Goal: Transaction & Acquisition: Purchase product/service

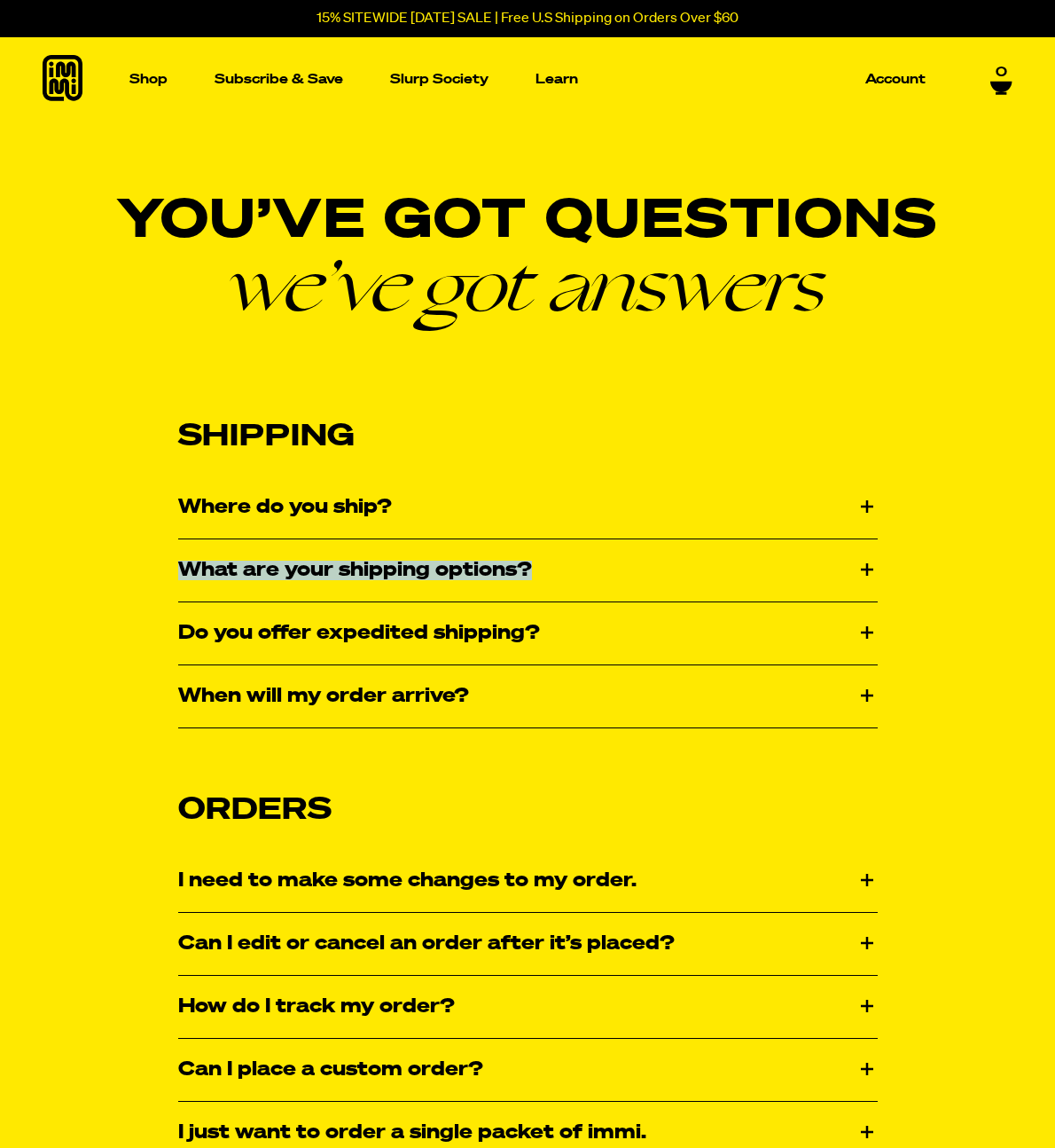
drag, startPoint x: 79, startPoint y: 585, endPoint x: 96, endPoint y: 281, distance: 304.5
click at [45, 100] on icon at bounding box center [63, 78] width 40 height 46
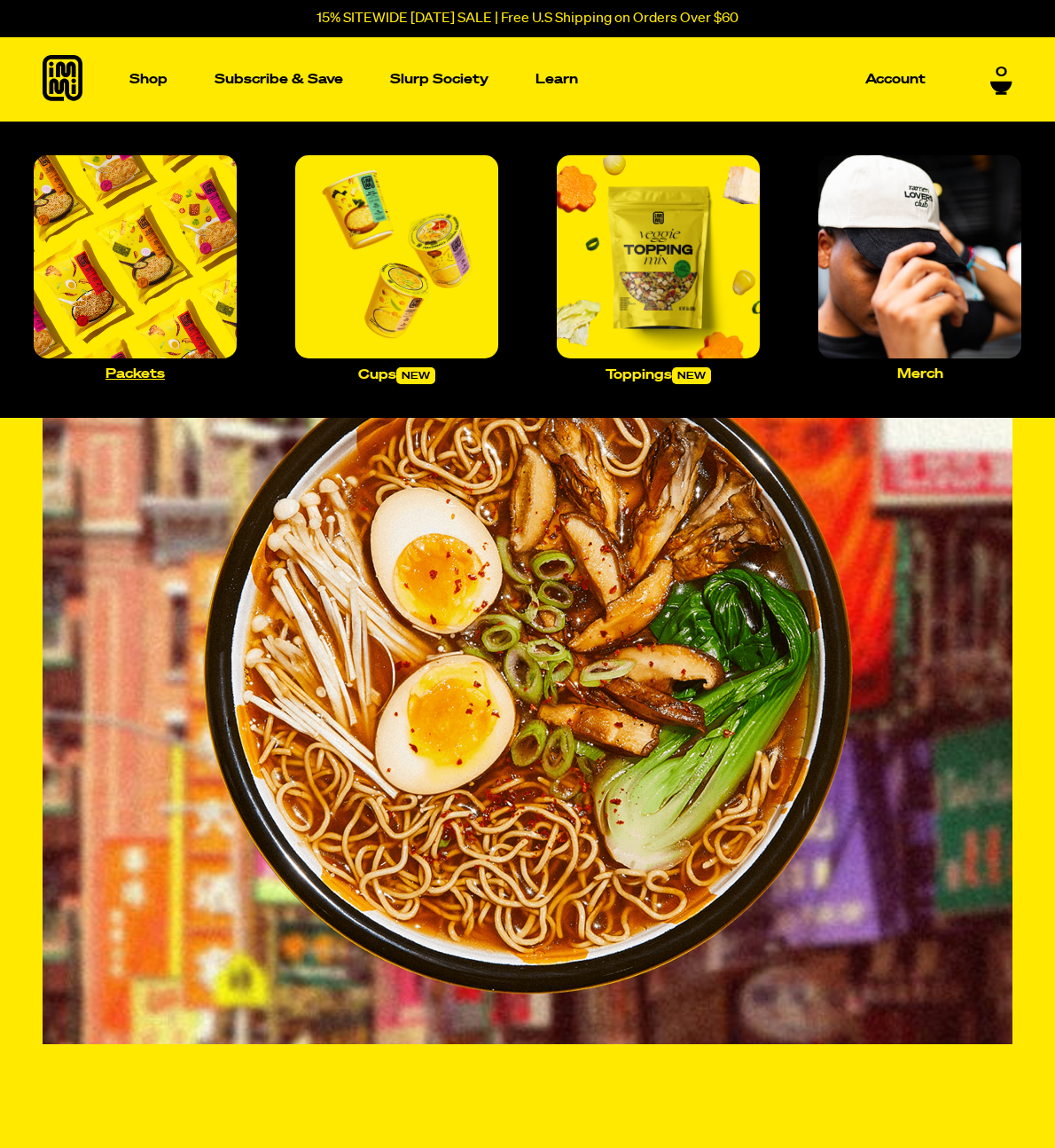
click at [184, 189] on img "Main navigation" at bounding box center [135, 257] width 203 height 203
